Goal: Transaction & Acquisition: Purchase product/service

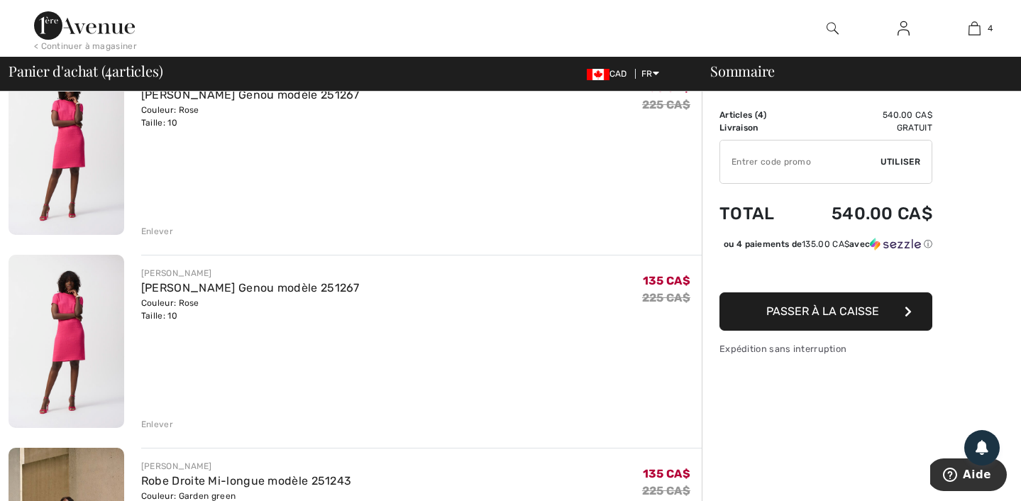
click at [160, 424] on div "Enlever" at bounding box center [157, 424] width 32 height 13
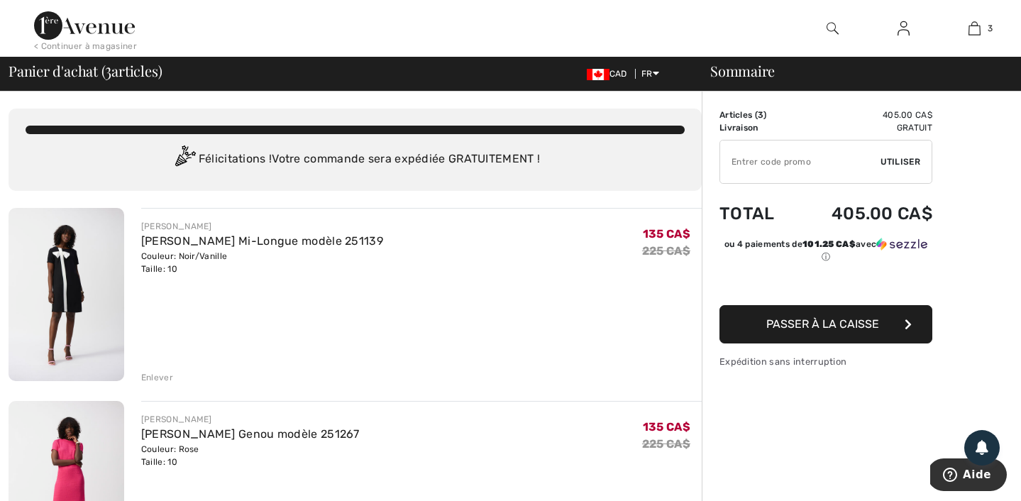
click at [82, 15] on img at bounding box center [84, 25] width 101 height 28
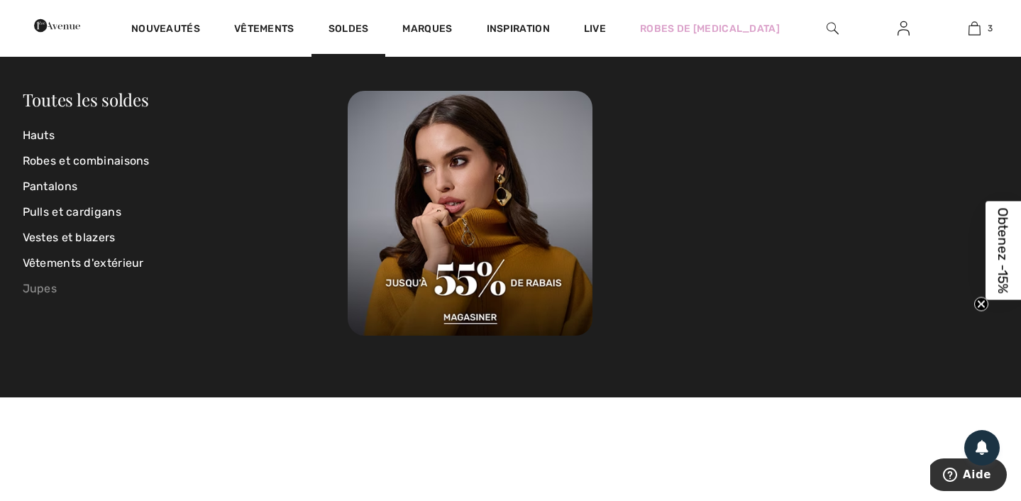
click at [44, 293] on link "Jupes" at bounding box center [186, 289] width 326 height 26
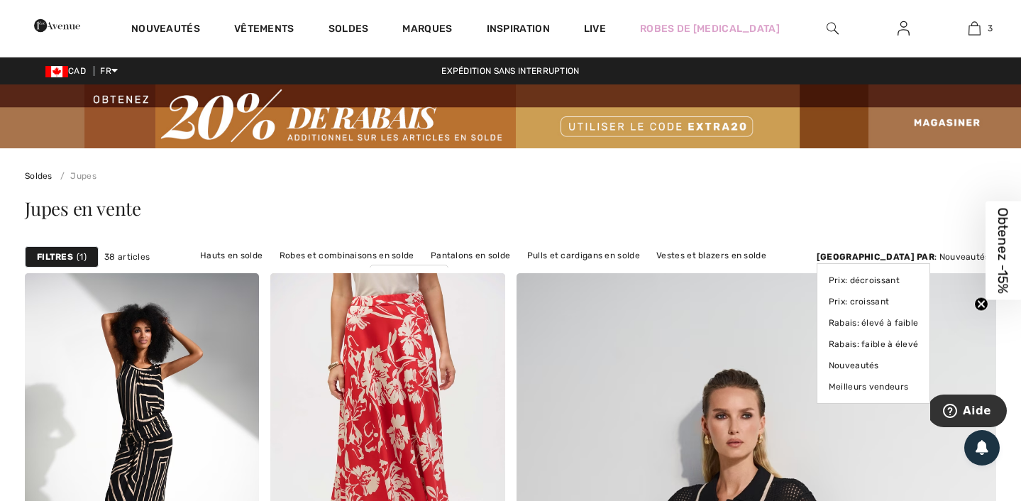
click at [972, 256] on div "Trier par : Nouveautés Prix: décroissant Prix: croissant Rabais: élevé à faible…" at bounding box center [907, 256] width 180 height 13
click at [919, 303] on link "Prix: croissant" at bounding box center [874, 301] width 90 height 21
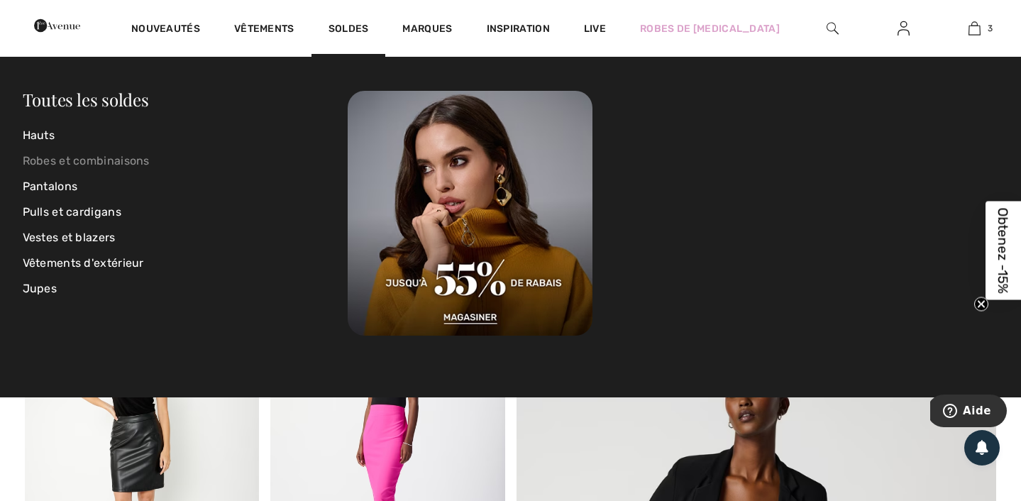
click at [54, 156] on link "Robes et combinaisons" at bounding box center [186, 161] width 326 height 26
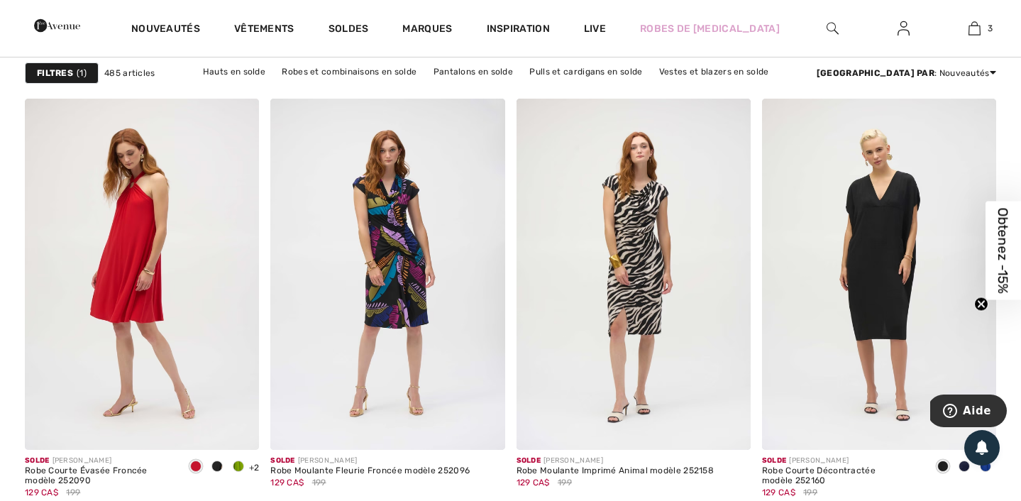
scroll to position [6398, 0]
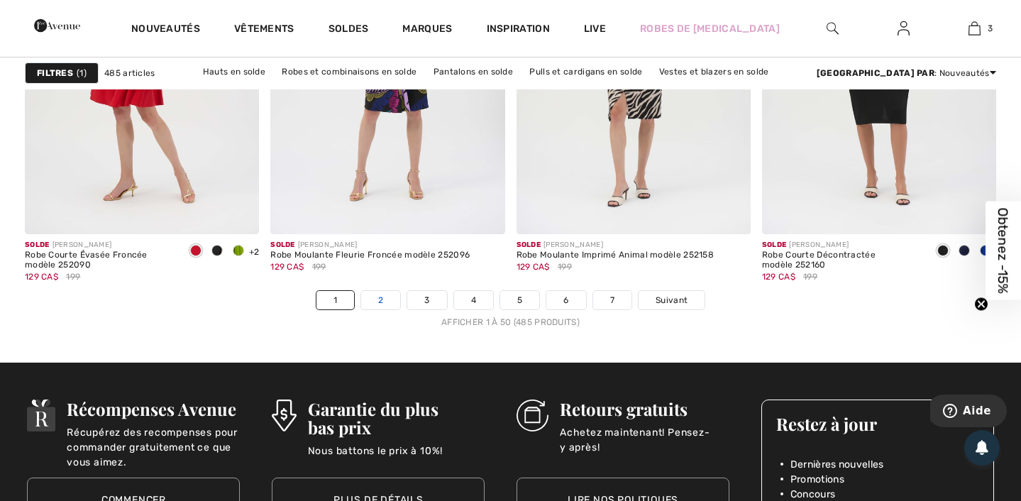
click at [375, 292] on link "2" at bounding box center [380, 300] width 39 height 18
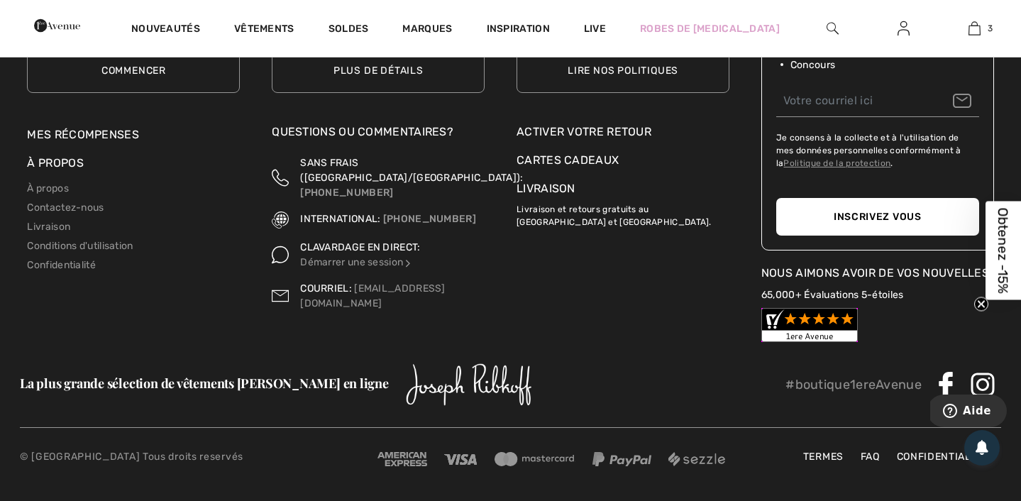
scroll to position [6479, 0]
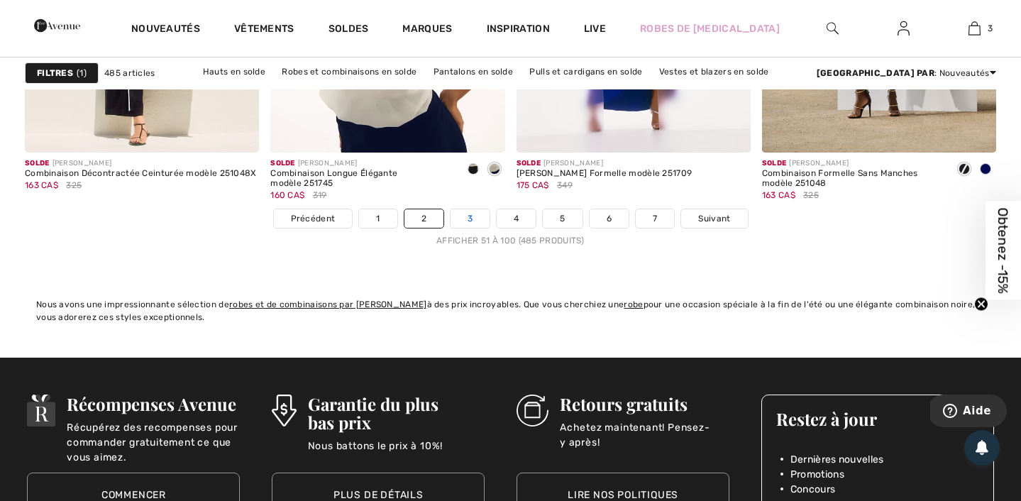
click at [466, 223] on link "3" at bounding box center [470, 218] width 39 height 18
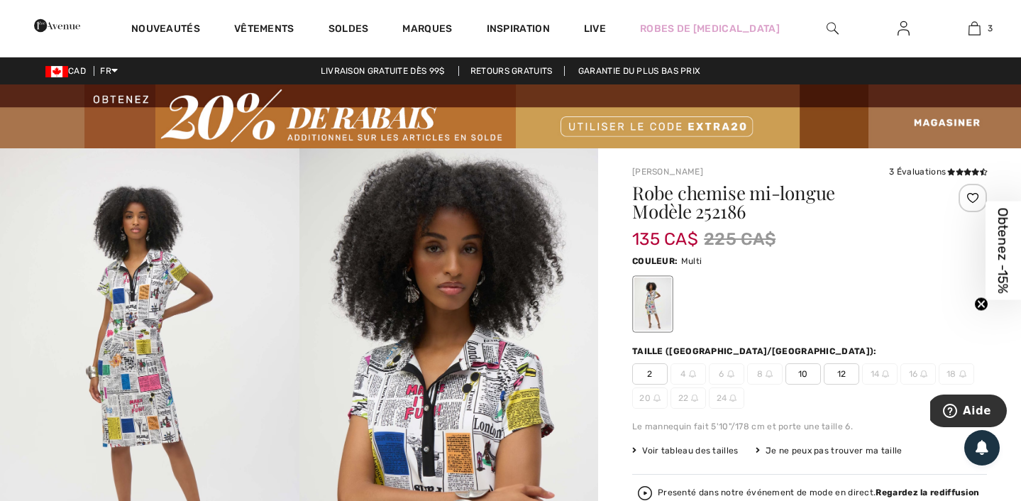
click at [157, 277] on img at bounding box center [149, 372] width 299 height 448
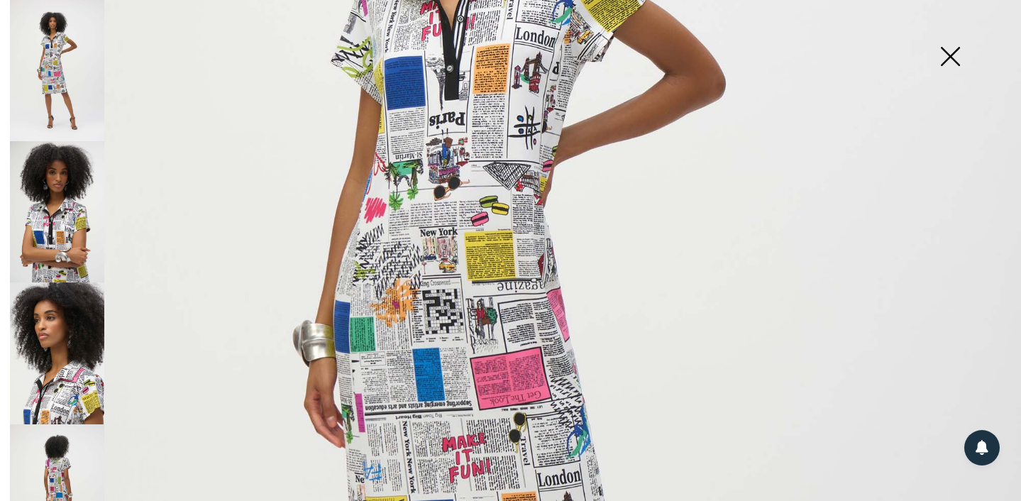
scroll to position [301, 0]
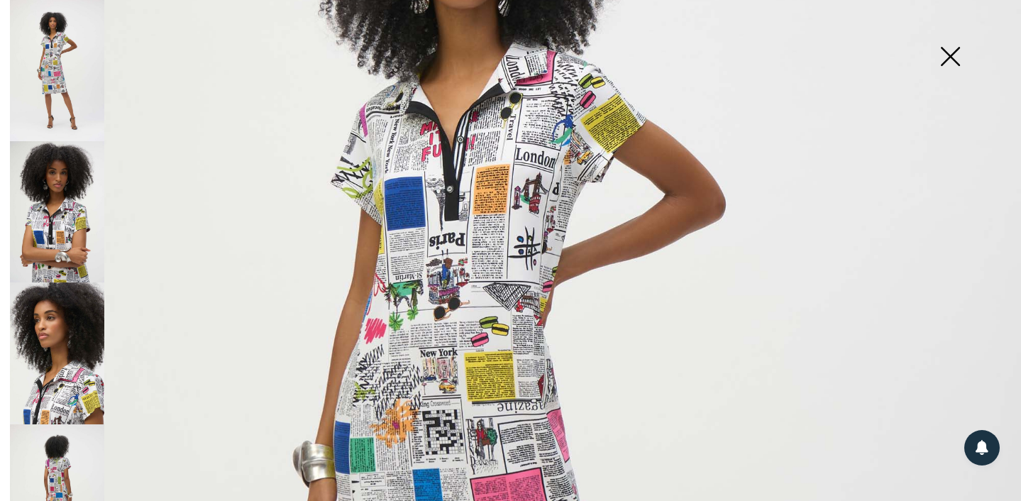
click at [960, 53] on img at bounding box center [950, 57] width 71 height 73
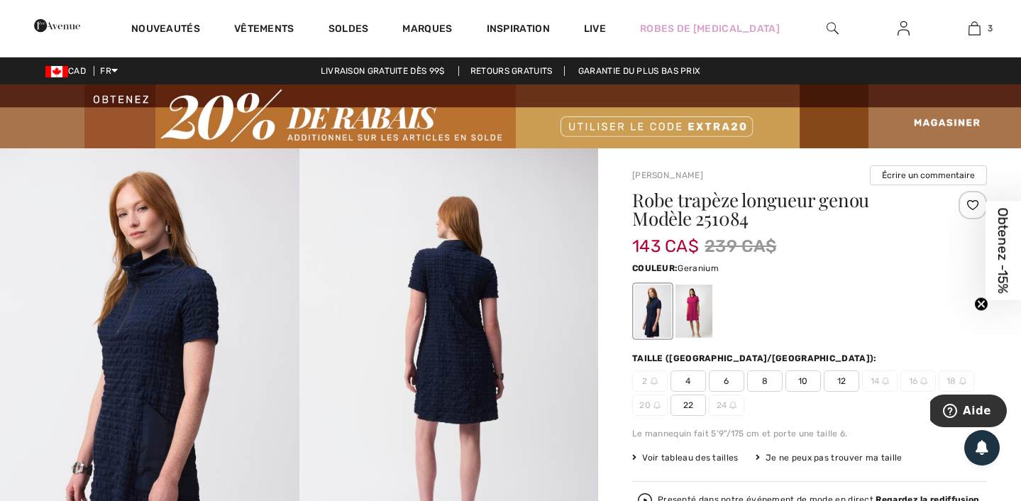
click at [692, 318] on div at bounding box center [694, 311] width 37 height 53
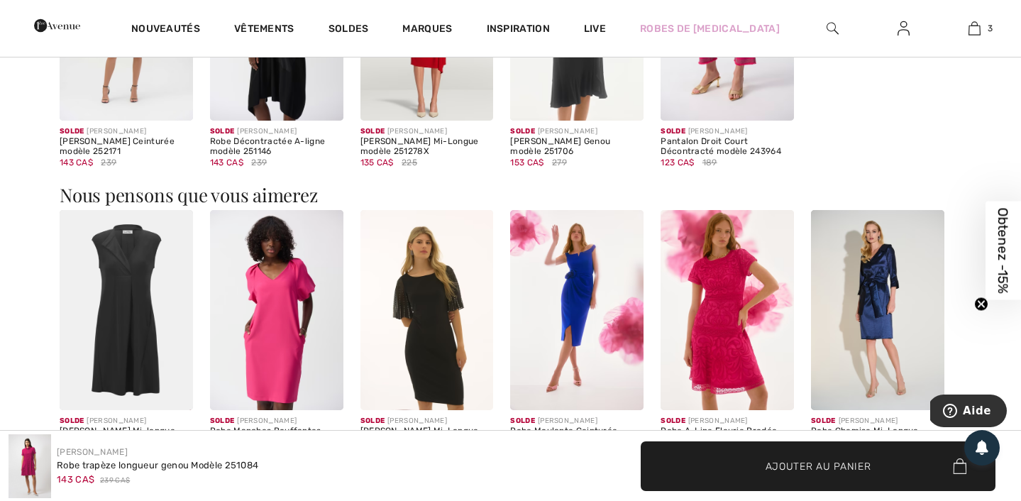
scroll to position [1174, 0]
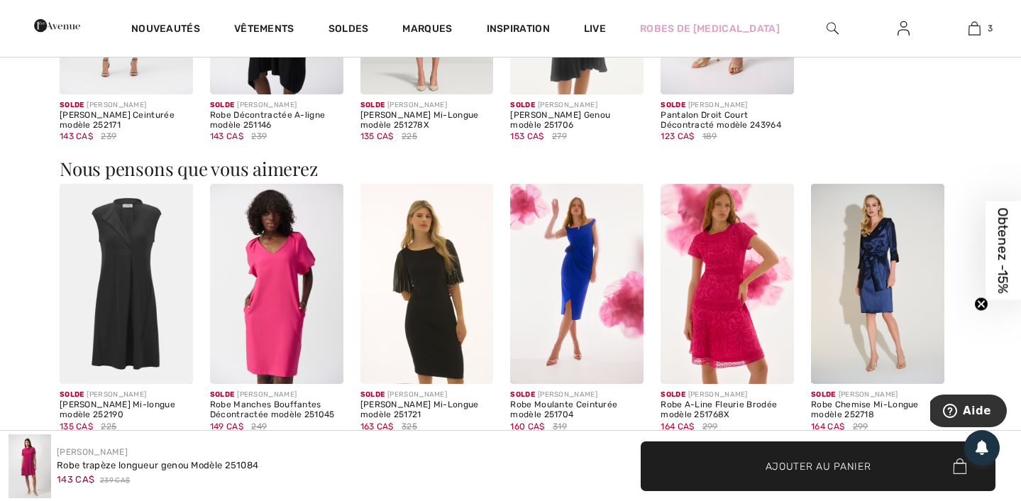
click at [744, 247] on img at bounding box center [727, 284] width 133 height 200
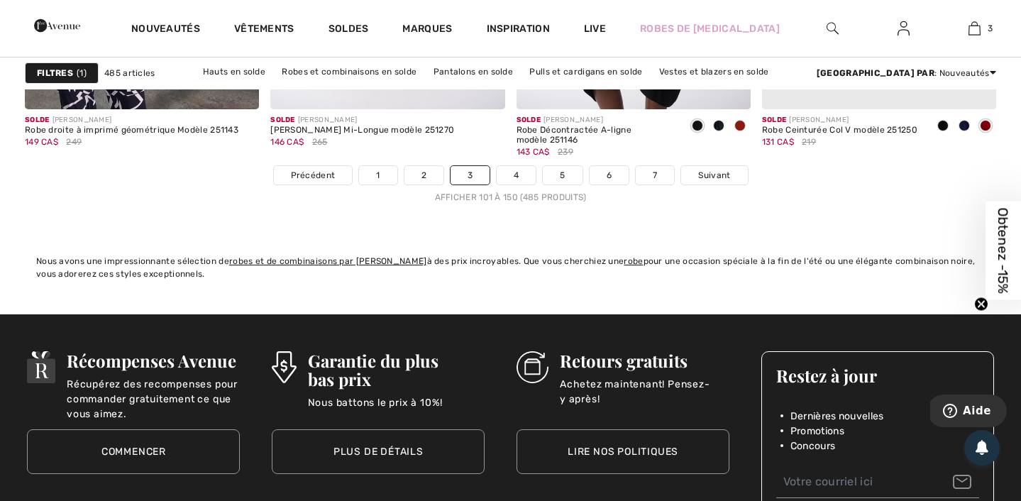
scroll to position [6513, 0]
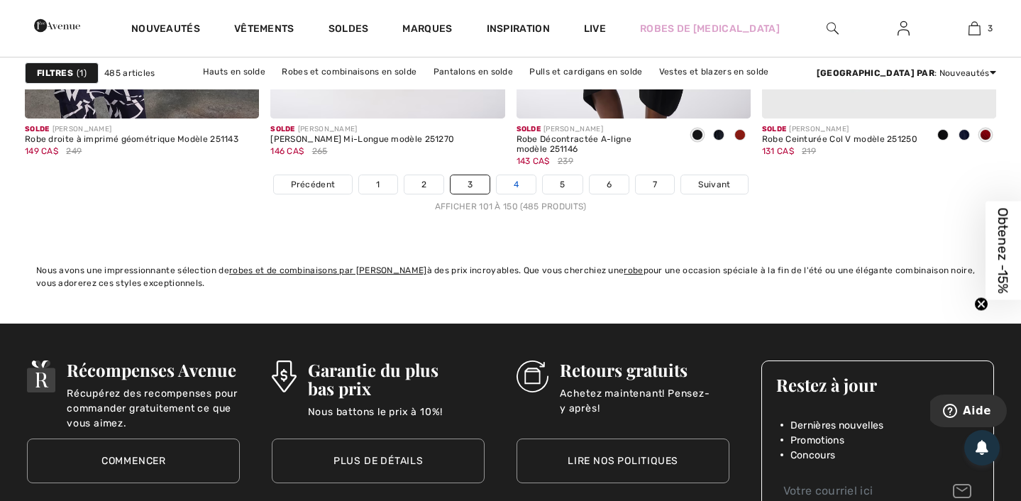
click at [509, 185] on link "4" at bounding box center [516, 184] width 39 height 18
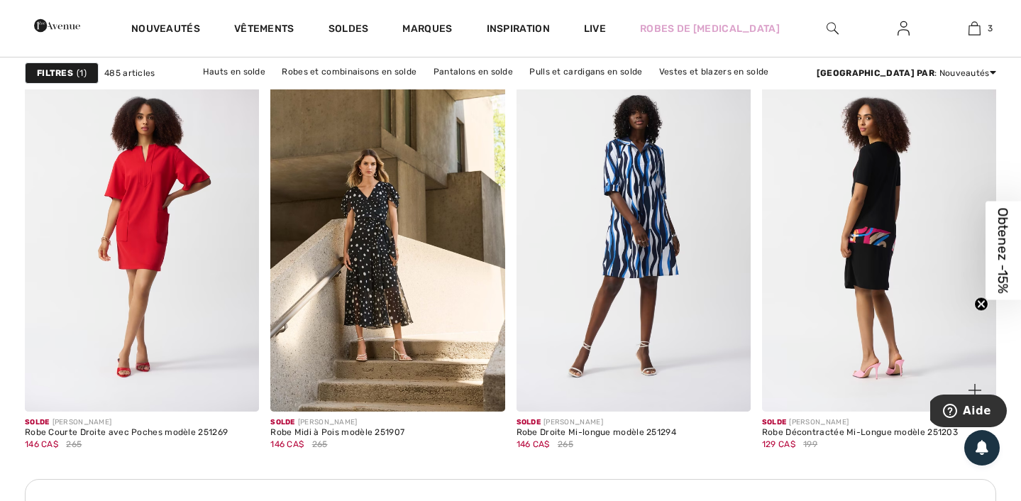
scroll to position [1465, 0]
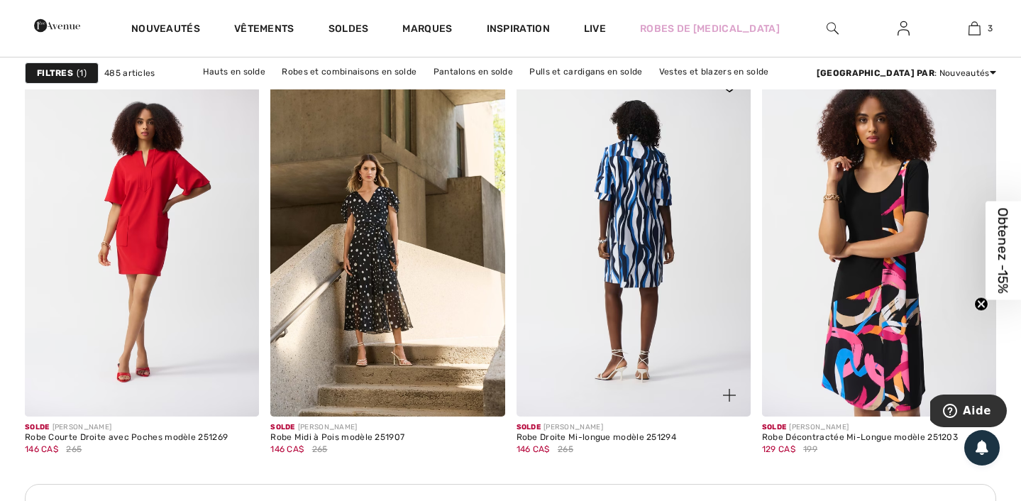
click at [648, 294] on img at bounding box center [634, 240] width 234 height 351
